Goal: Obtain resource: Download file/media

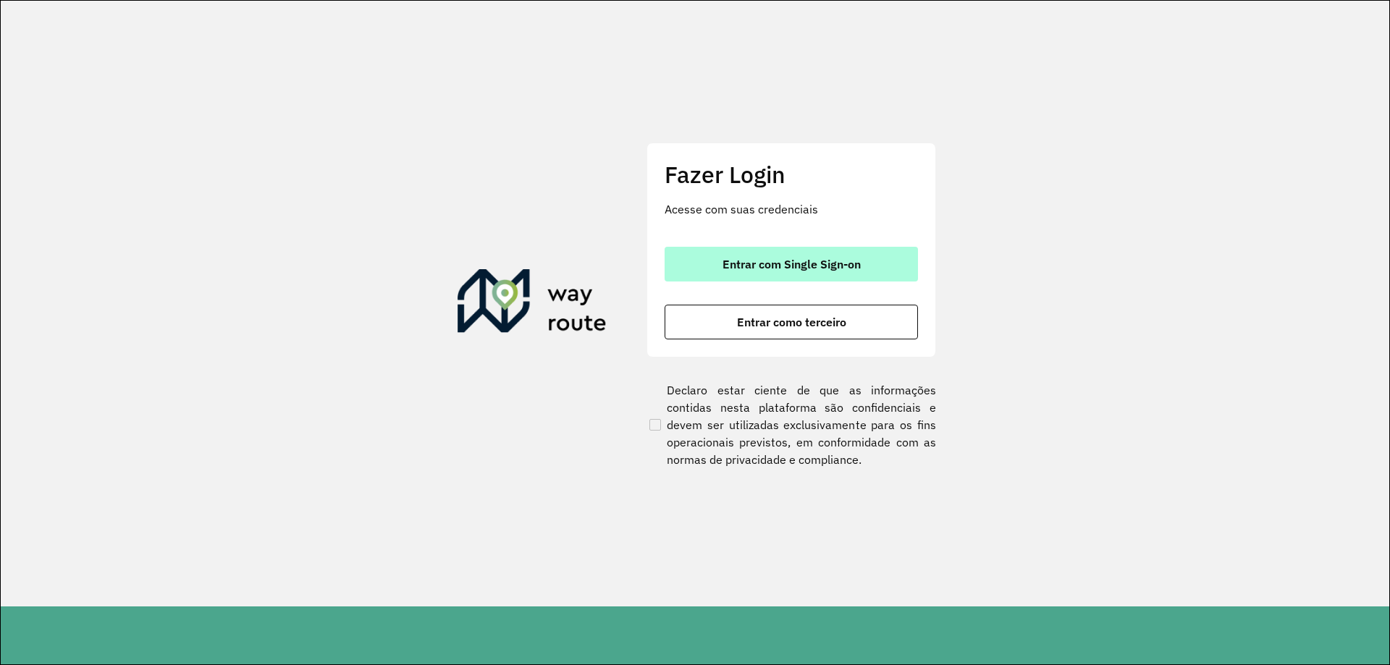
click at [770, 260] on span "Entrar com Single Sign-on" at bounding box center [791, 264] width 138 height 12
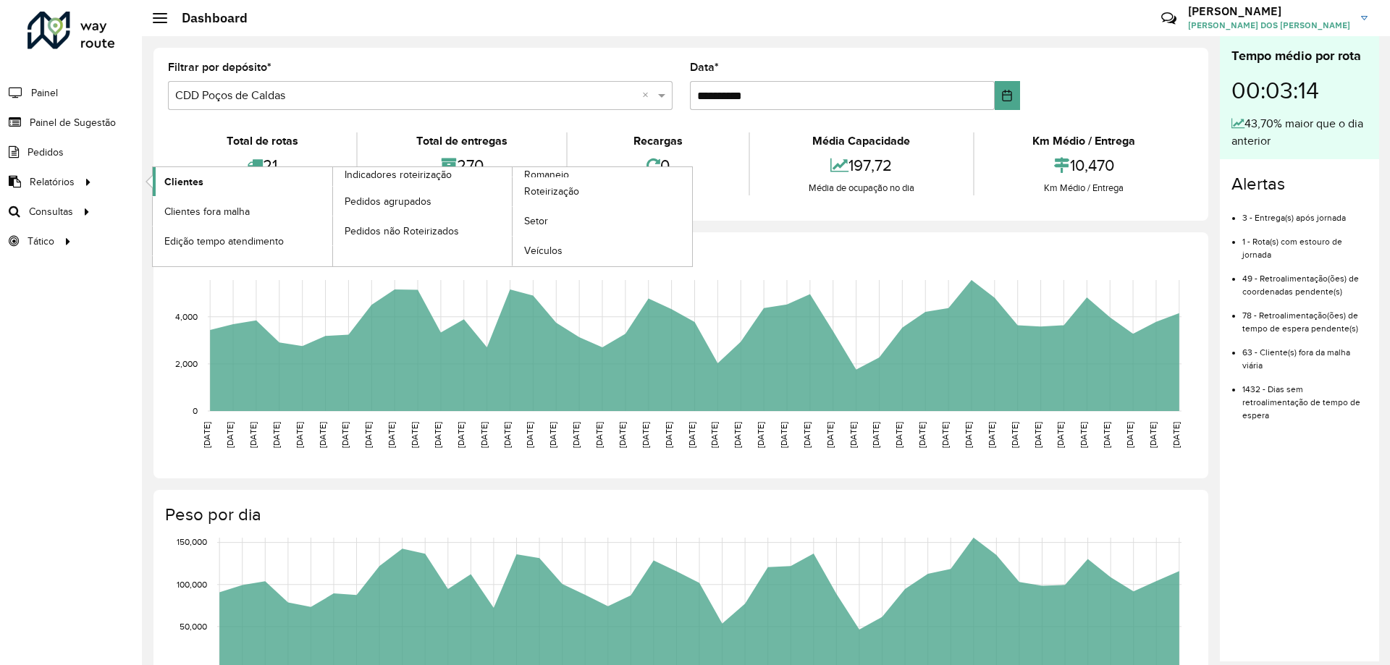
click at [193, 191] on link "Clientes" at bounding box center [242, 181] width 179 height 29
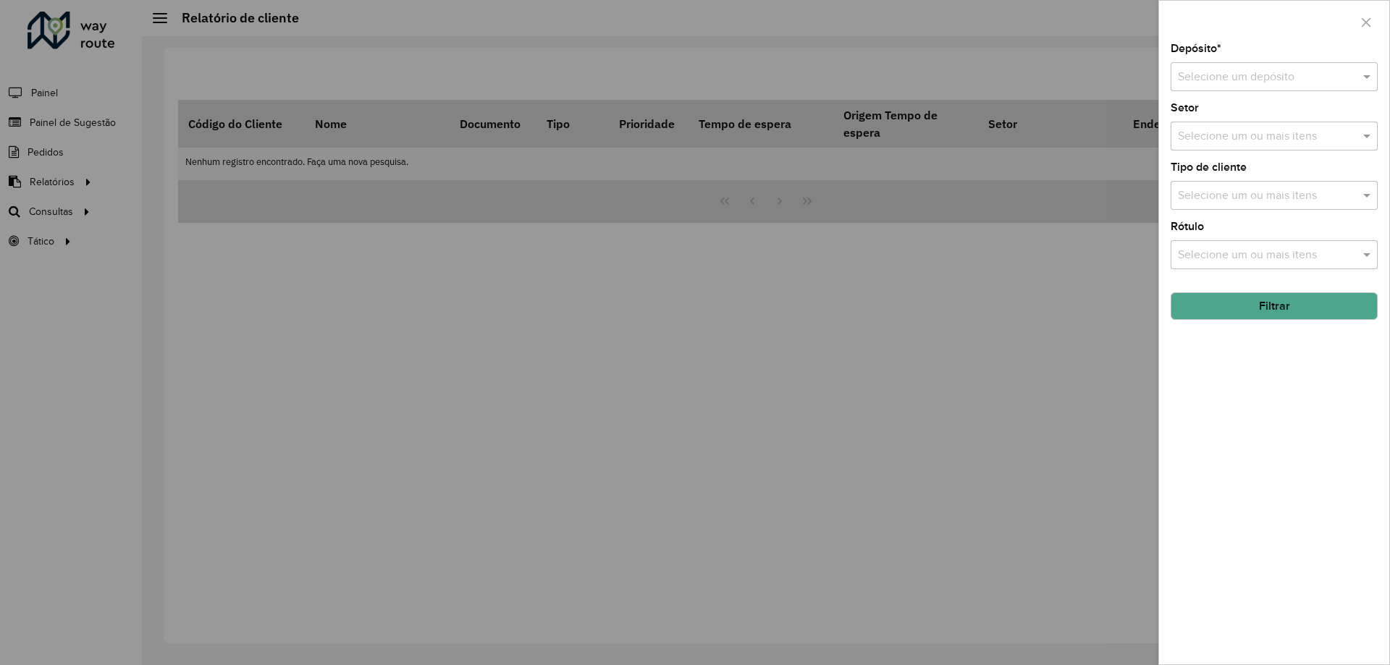
click at [1242, 98] on div "Depósito * Selecione um depósito Setor Selecione um ou mais itens Tipo de clien…" at bounding box center [1274, 353] width 230 height 621
click at [1246, 69] on input "text" at bounding box center [1260, 77] width 164 height 17
click at [1261, 150] on div "CDD Poços de Caldas" at bounding box center [1274, 143] width 206 height 25
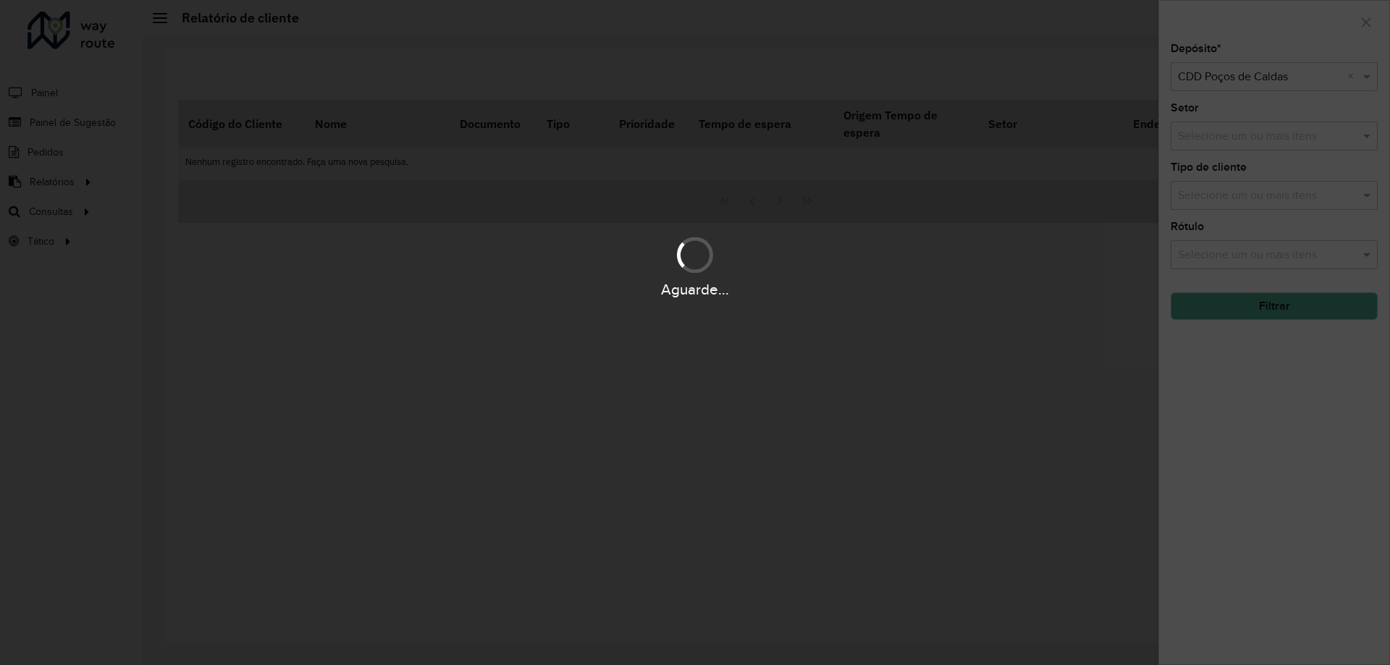
click at [1260, 153] on div "Aguarde..." at bounding box center [695, 332] width 1390 height 665
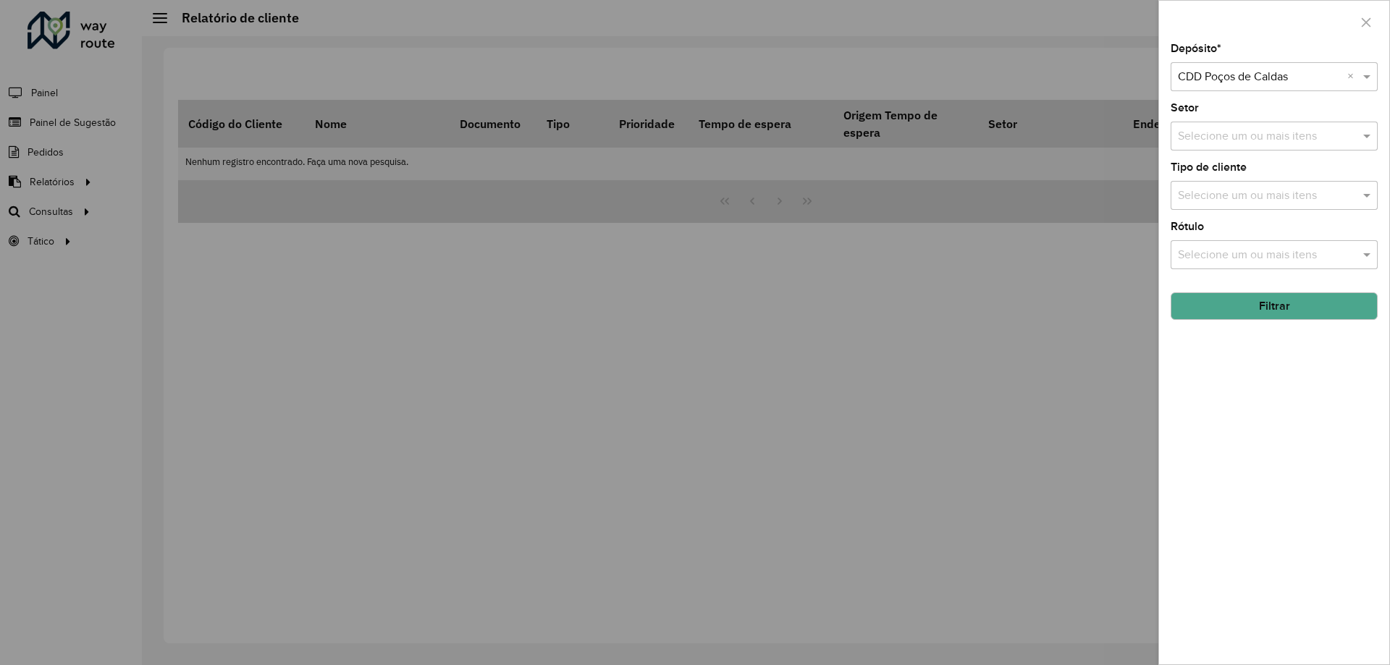
click at [1242, 142] on input "text" at bounding box center [1266, 136] width 185 height 17
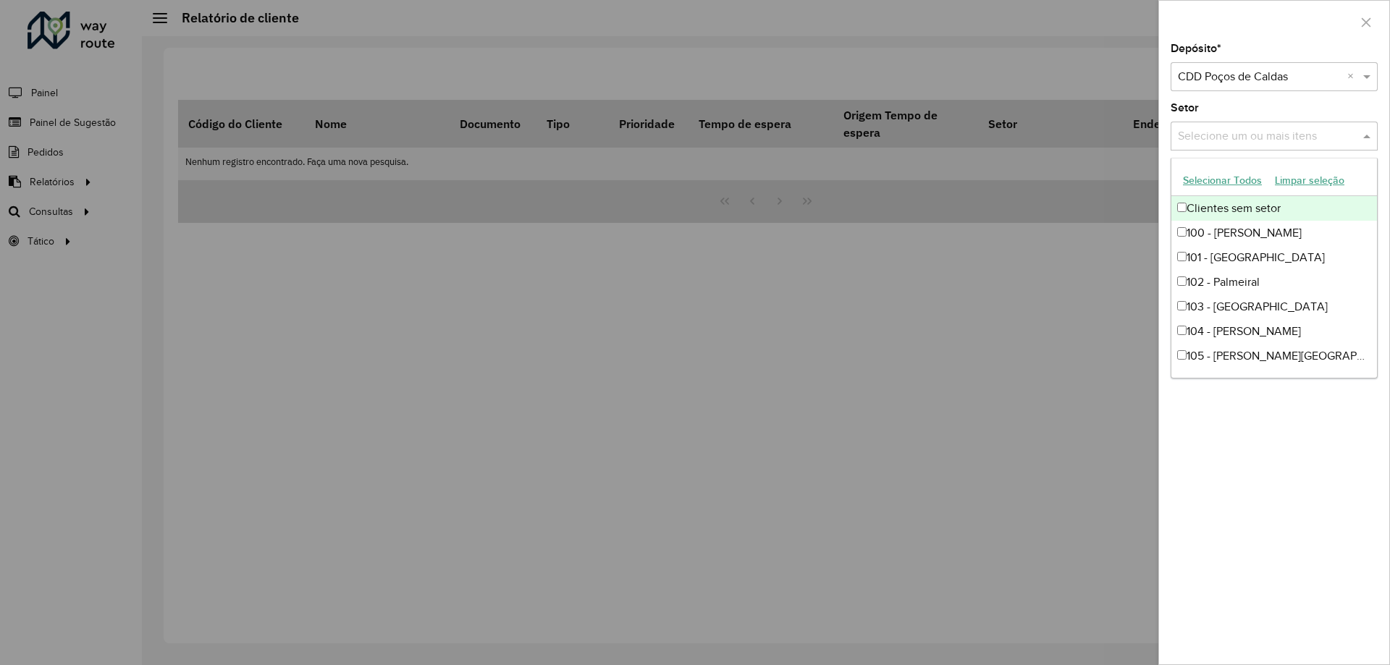
drag, startPoint x: 1249, startPoint y: 117, endPoint x: 1267, endPoint y: 136, distance: 26.6
click at [1249, 116] on div "Setor Selecione um ou mais itens" at bounding box center [1273, 127] width 207 height 48
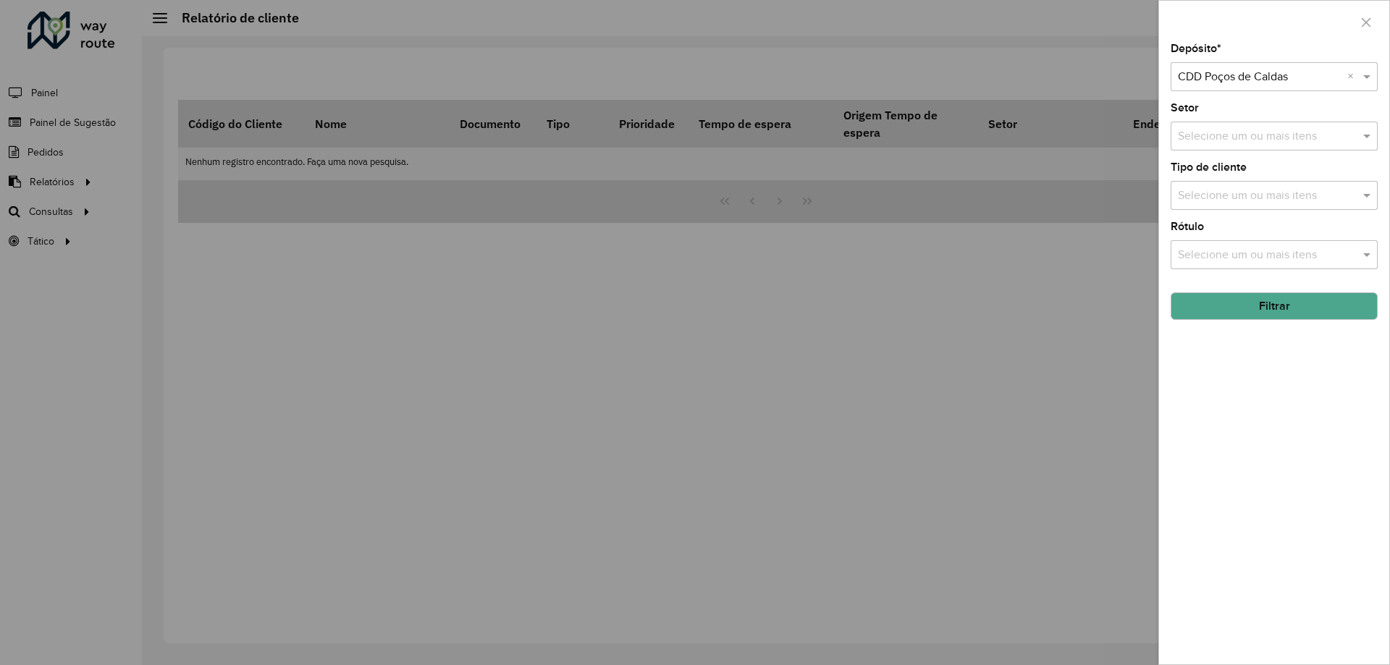
click at [1282, 308] on button "Filtrar" at bounding box center [1273, 306] width 207 height 28
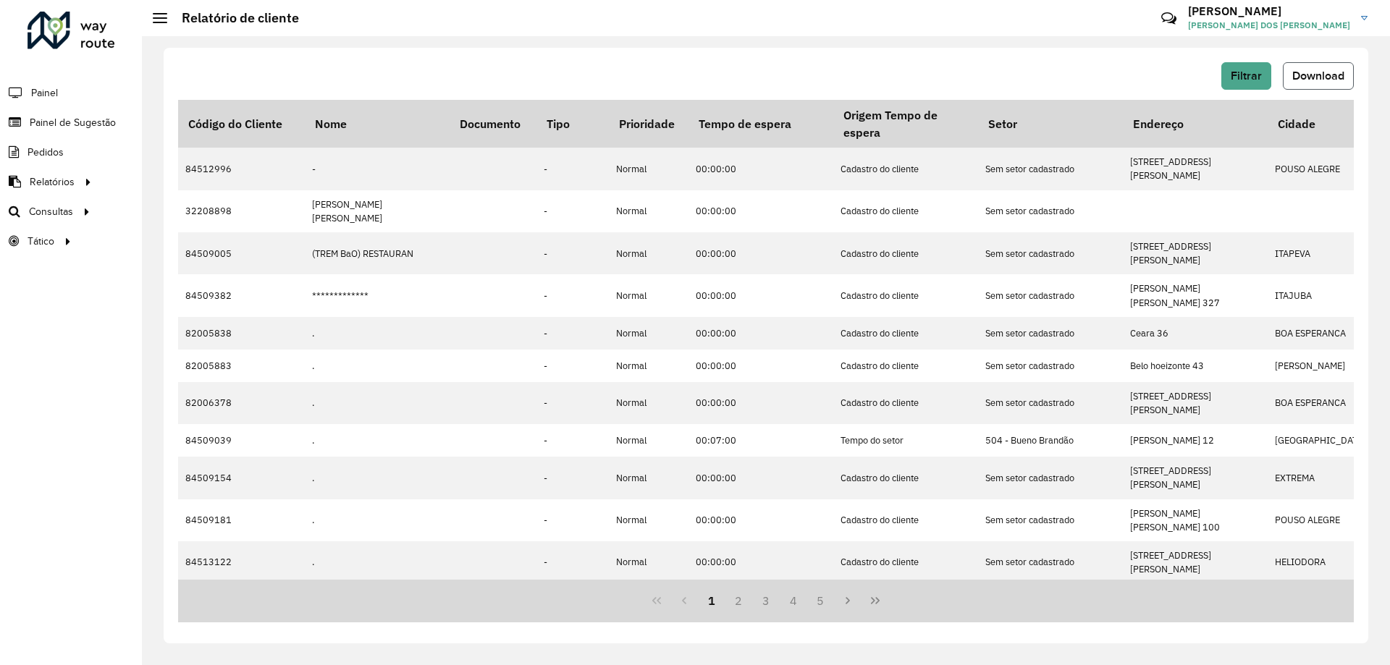
click at [1318, 70] on span "Download" at bounding box center [1318, 75] width 52 height 12
